Goal: Information Seeking & Learning: Find specific fact

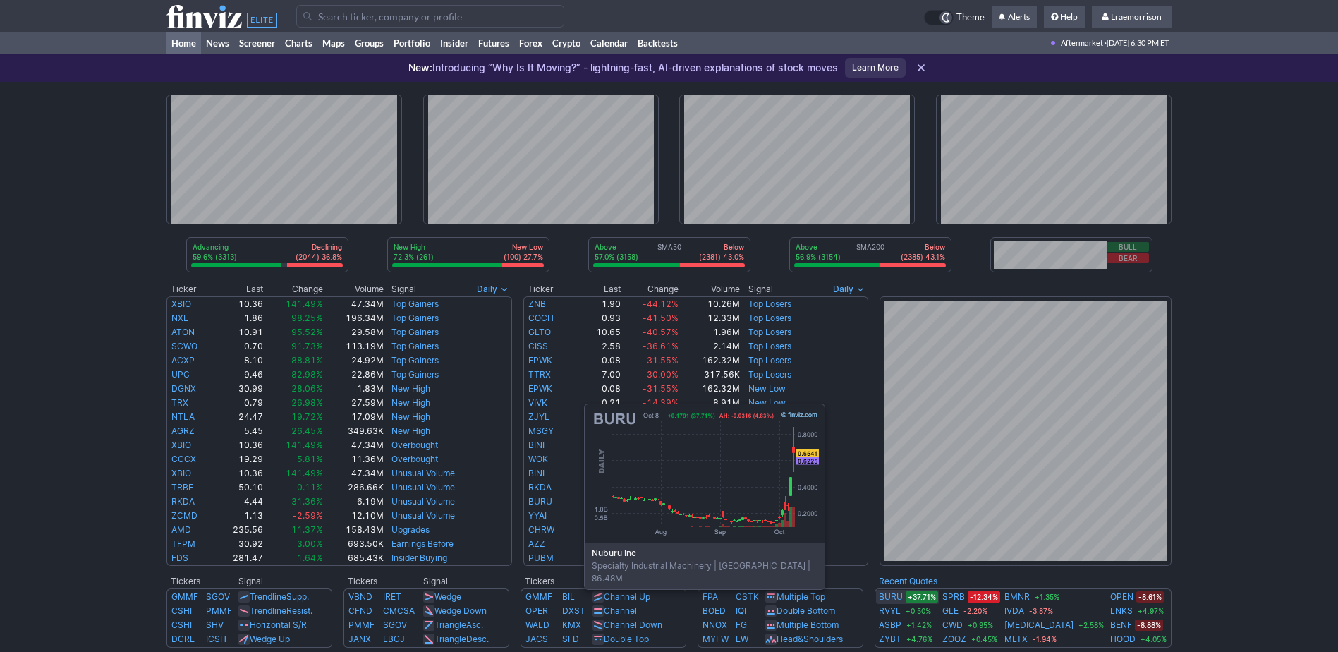
click at [886, 597] on link "BURU" at bounding box center [891, 596] width 24 height 14
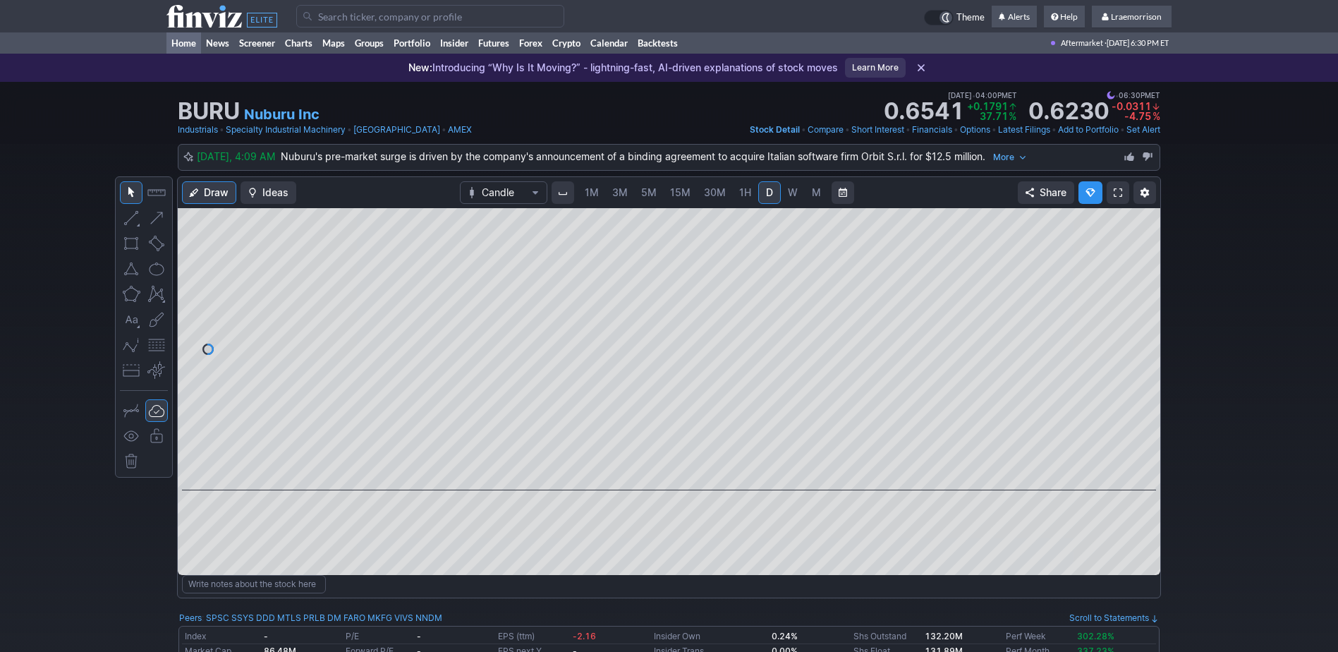
click at [183, 41] on link "Home" at bounding box center [183, 42] width 35 height 21
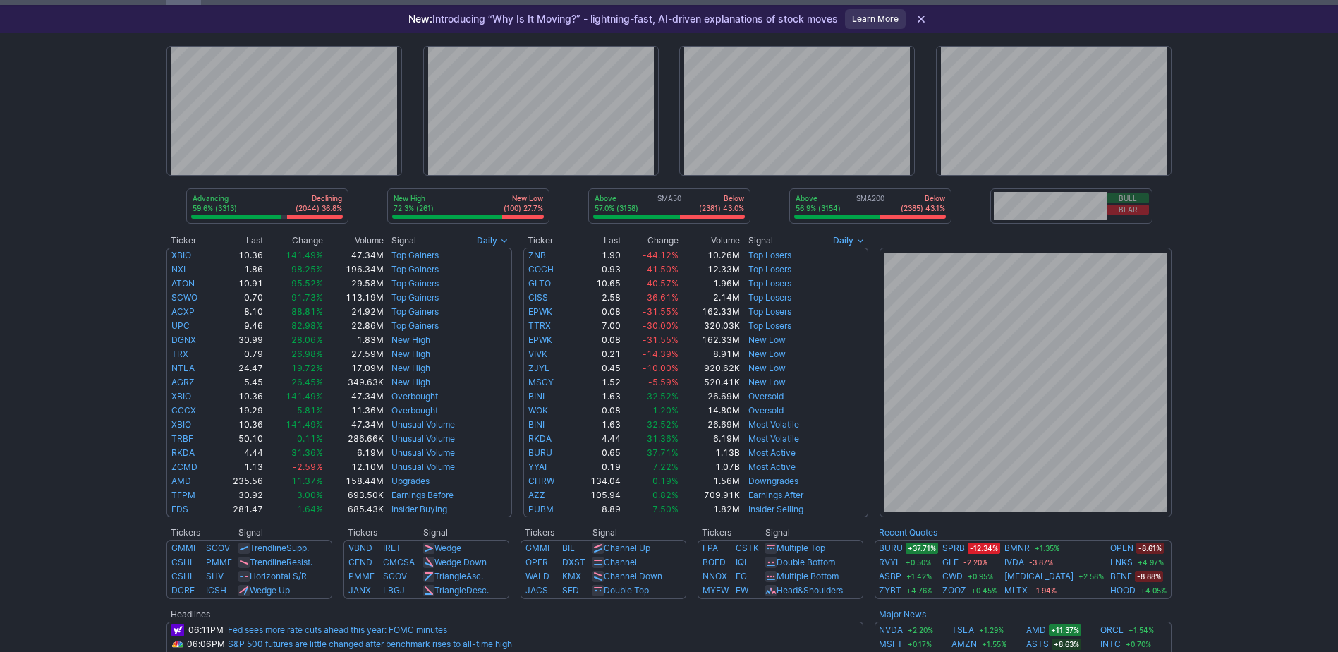
scroll to position [71, 0]
